Goal: Navigation & Orientation: Find specific page/section

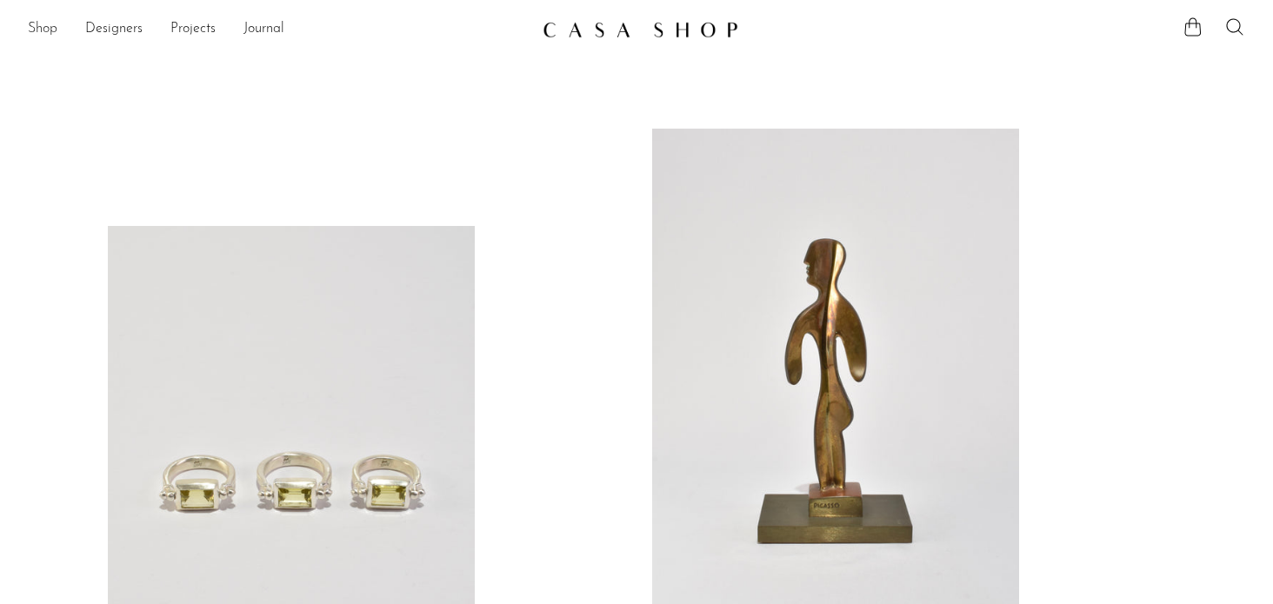
click at [50, 32] on link "Shop" at bounding box center [43, 29] width 30 height 23
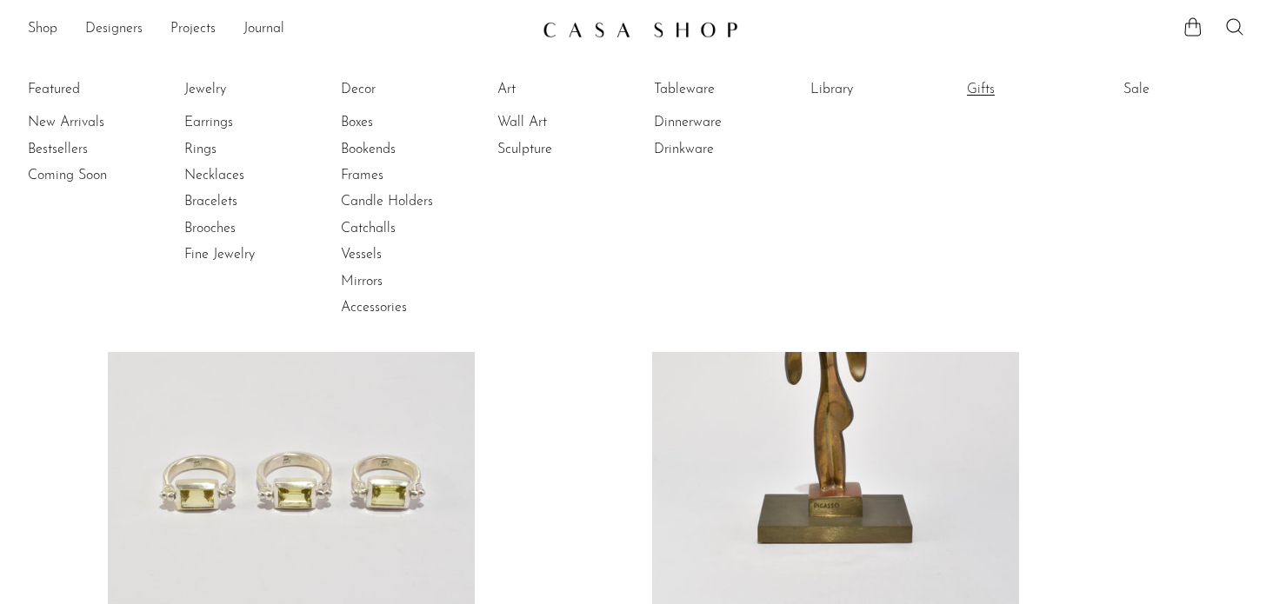
click at [978, 94] on link "Gifts" at bounding box center [1032, 89] width 130 height 19
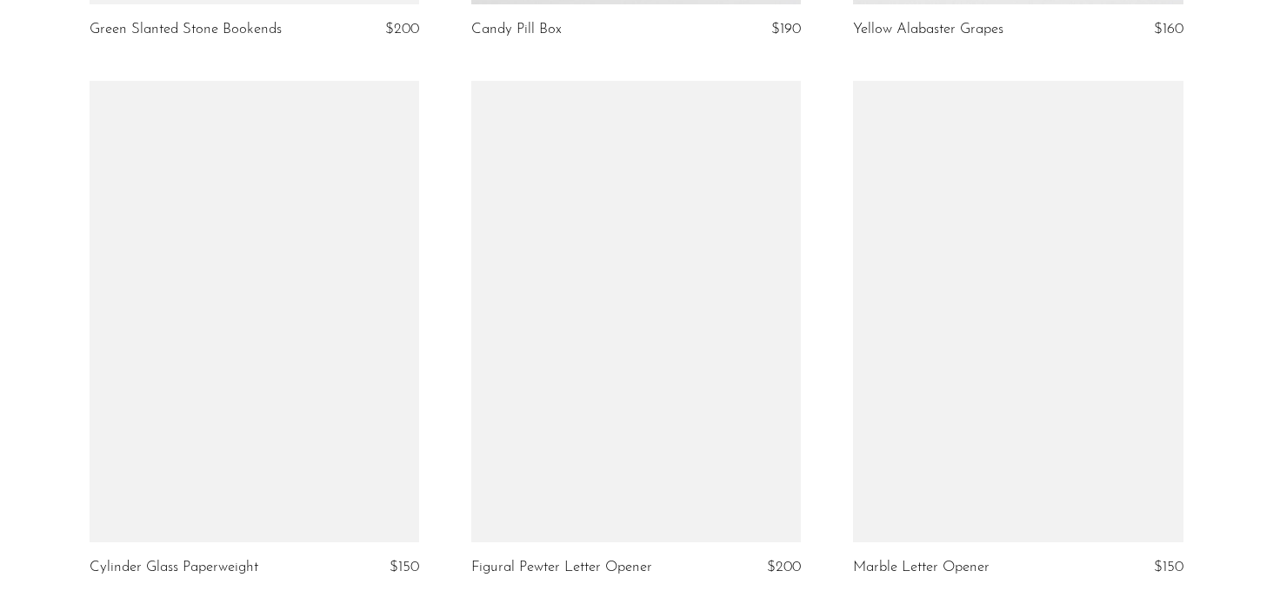
scroll to position [6224, 0]
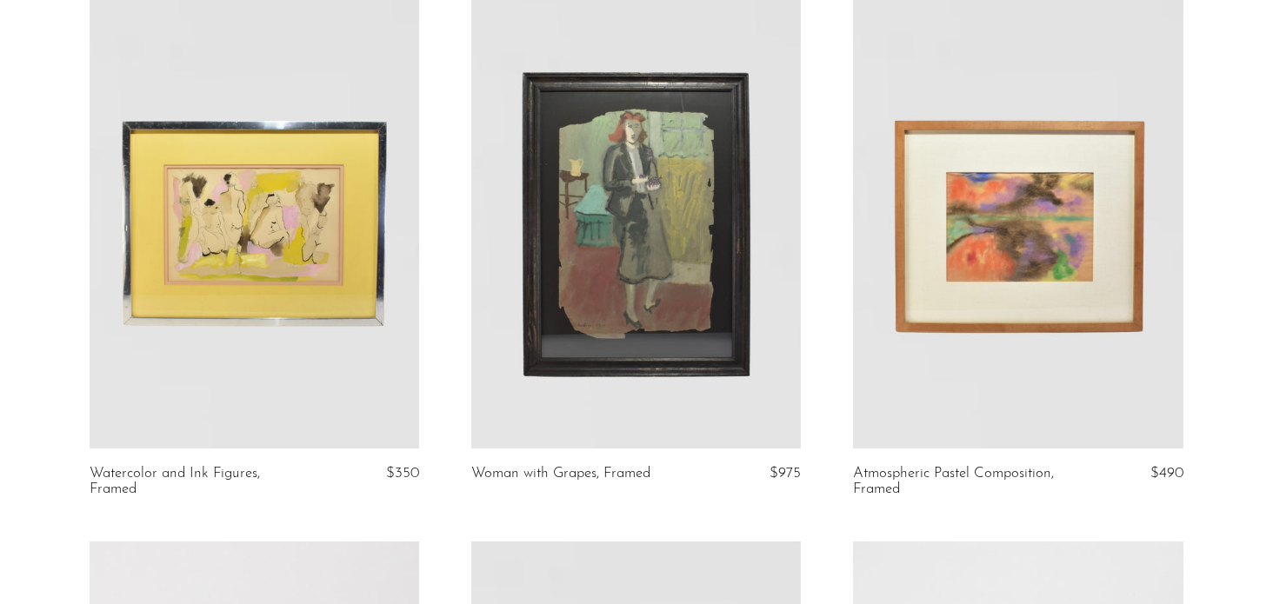
scroll to position [180, 0]
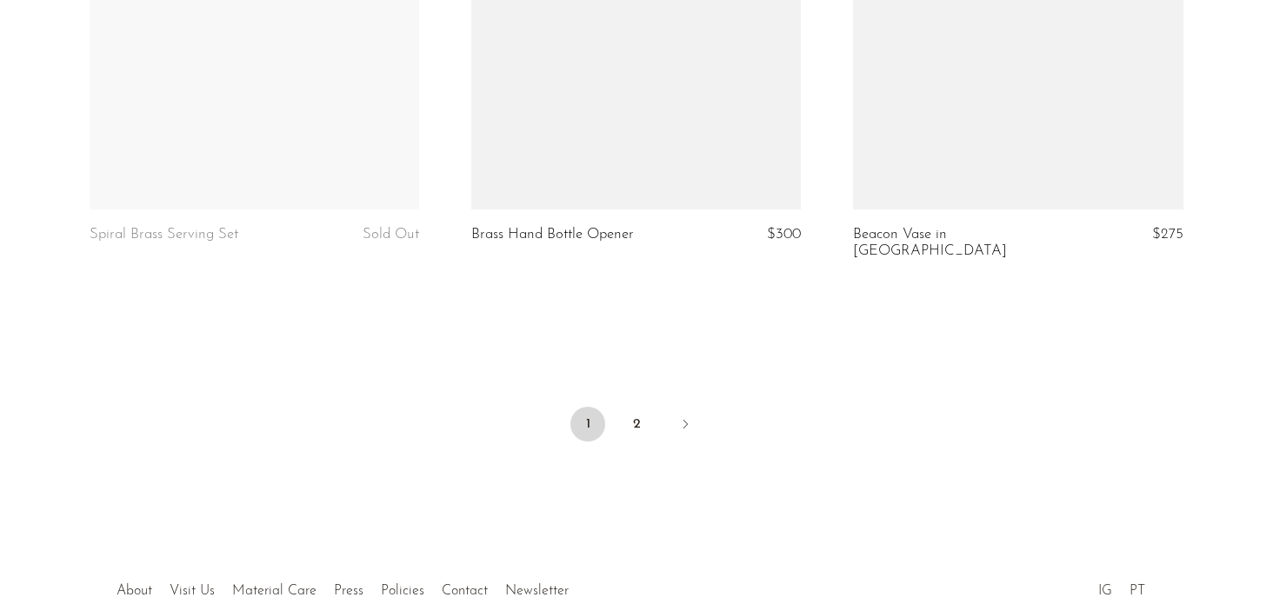
scroll to position [6439, 0]
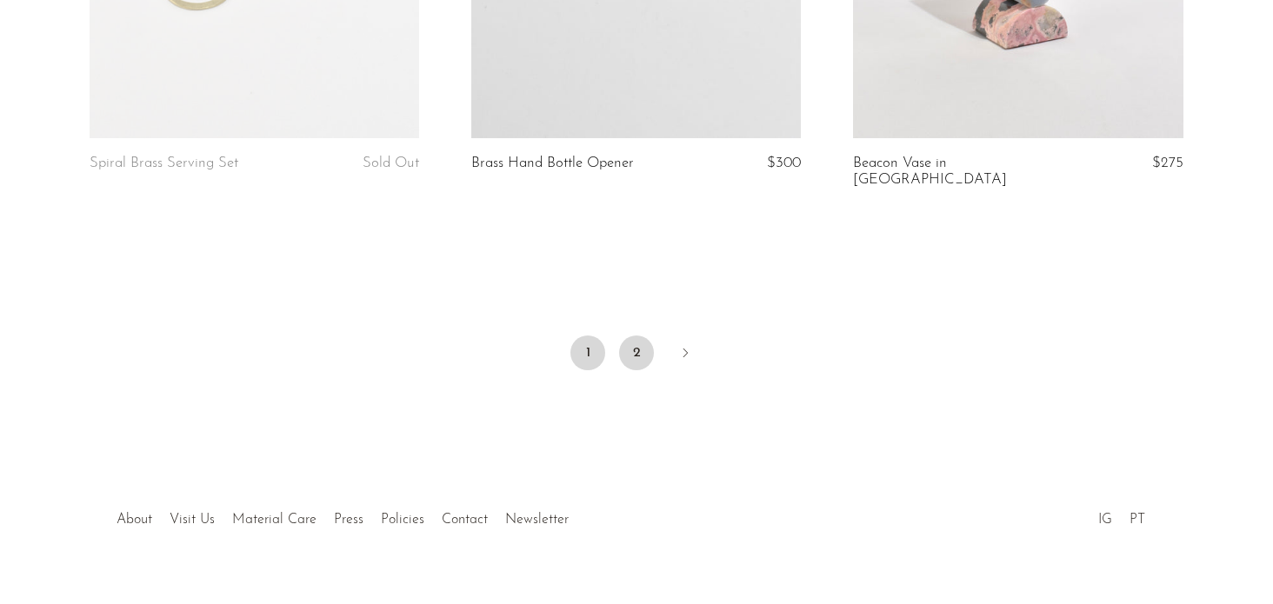
click at [633, 336] on link "2" at bounding box center [636, 353] width 35 height 35
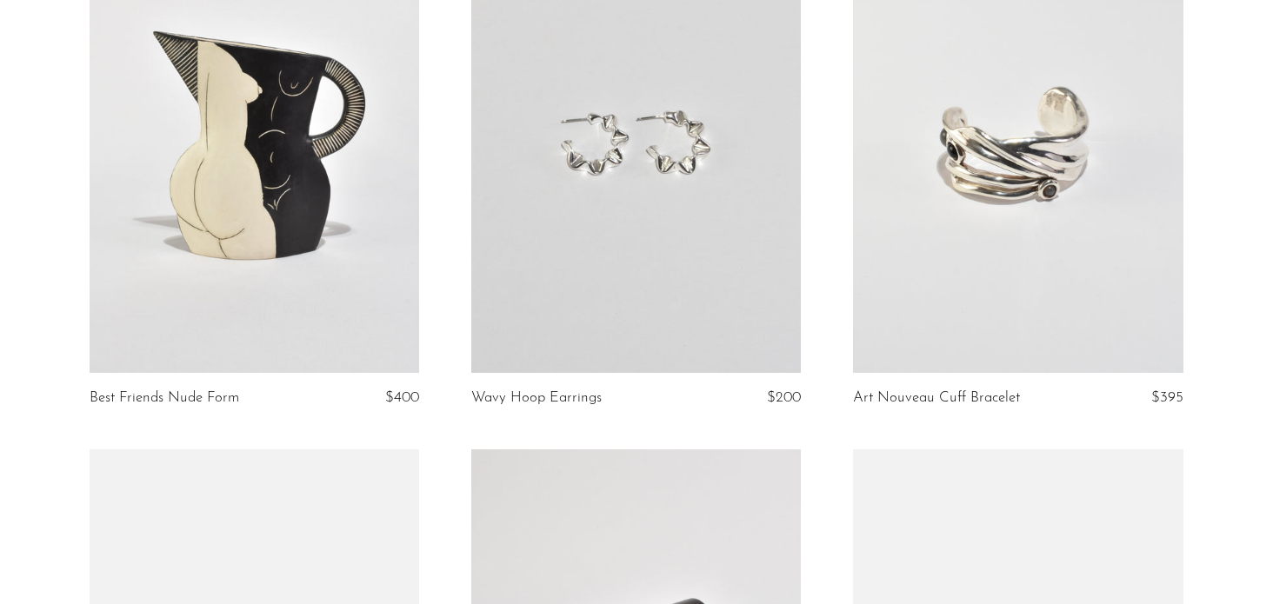
scroll to position [2972, 0]
